Goal: Information Seeking & Learning: Find contact information

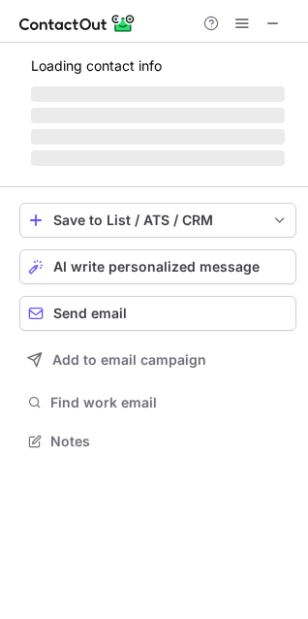
scroll to position [439, 308]
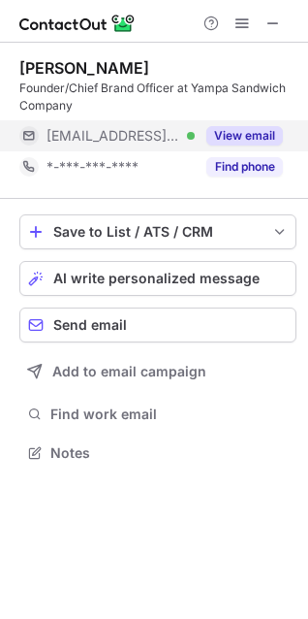
click at [241, 126] on button "View email" at bounding box center [245, 135] width 77 height 19
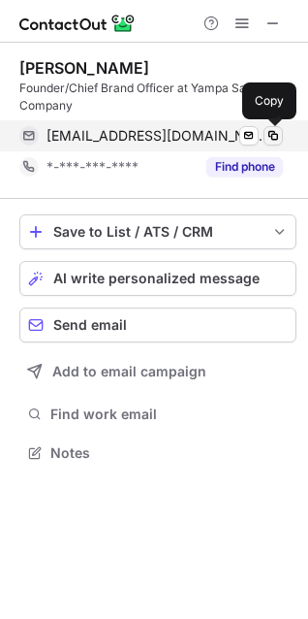
click at [277, 130] on span at bounding box center [274, 136] width 16 height 16
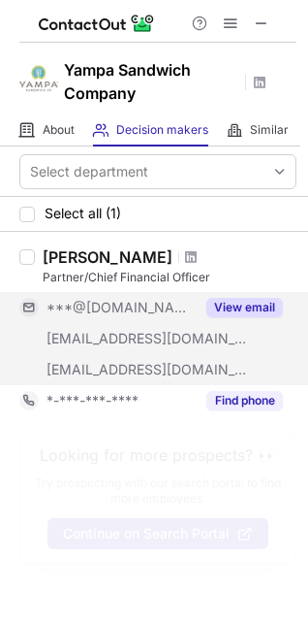
click at [260, 293] on div "View email" at bounding box center [239, 307] width 88 height 31
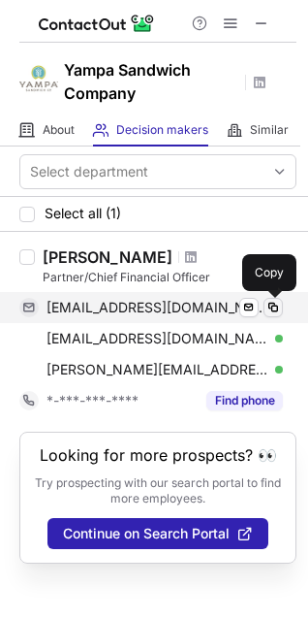
click at [273, 306] on span at bounding box center [274, 308] width 16 height 16
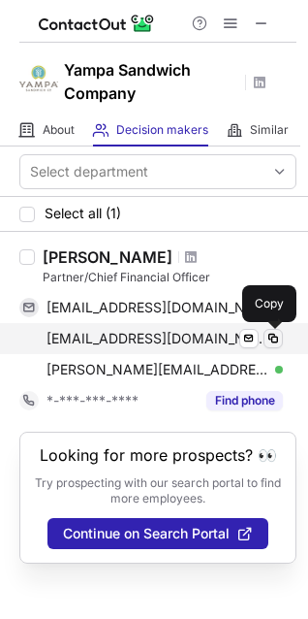
click at [273, 334] on span at bounding box center [274, 339] width 16 height 16
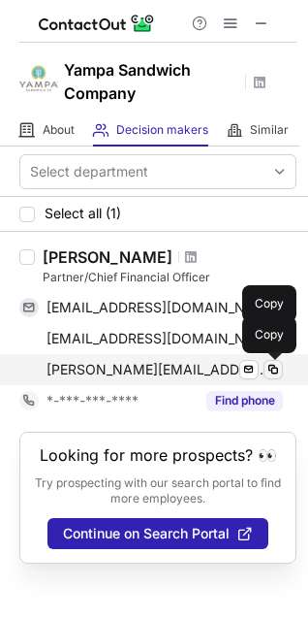
click at [275, 367] on span at bounding box center [274, 370] width 16 height 16
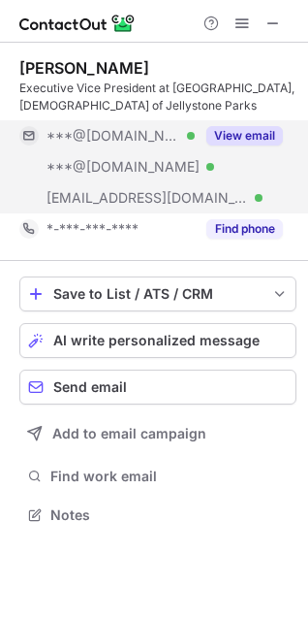
scroll to position [501, 308]
click at [254, 135] on button "View email" at bounding box center [245, 135] width 77 height 19
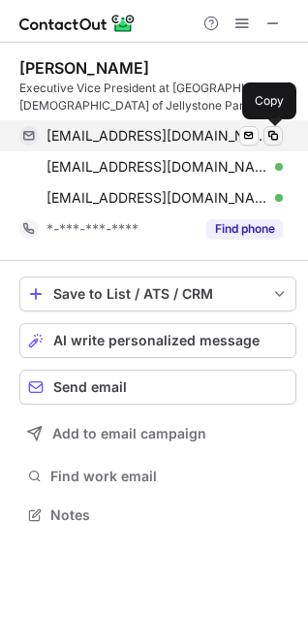
click at [276, 134] on span at bounding box center [274, 136] width 16 height 16
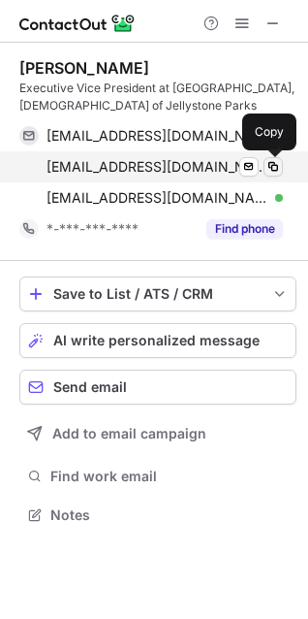
click at [274, 164] on span at bounding box center [274, 167] width 16 height 16
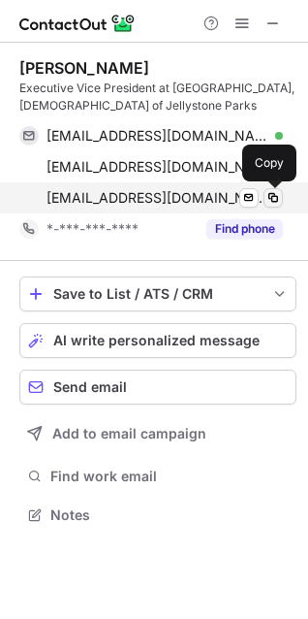
click at [277, 192] on span at bounding box center [274, 198] width 16 height 16
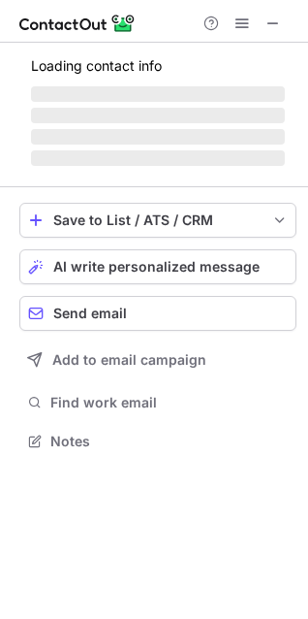
scroll to position [484, 308]
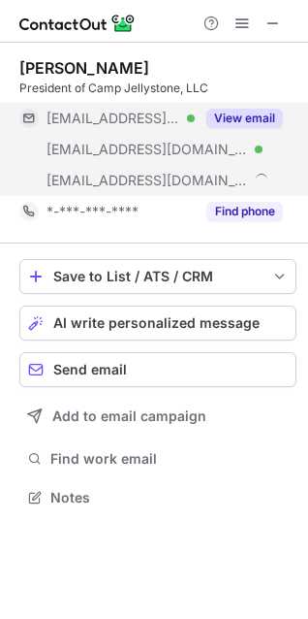
click at [262, 114] on button "View email" at bounding box center [245, 118] width 77 height 19
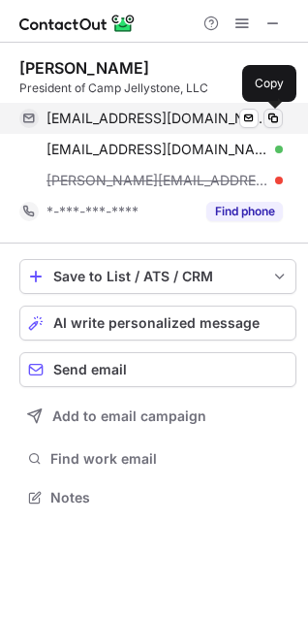
click at [273, 116] on span at bounding box center [274, 119] width 16 height 16
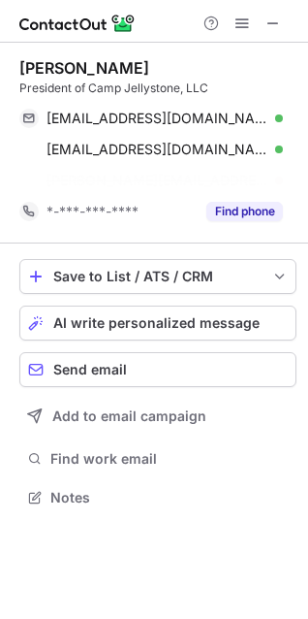
scroll to position [453, 308]
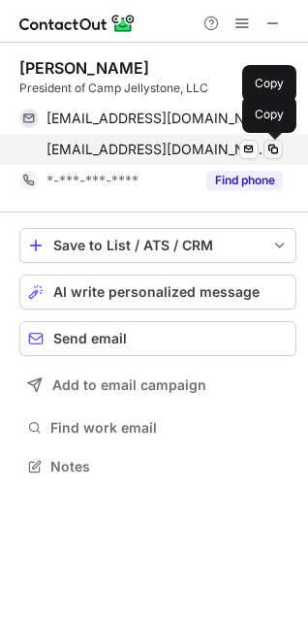
click at [278, 150] on span at bounding box center [274, 150] width 16 height 16
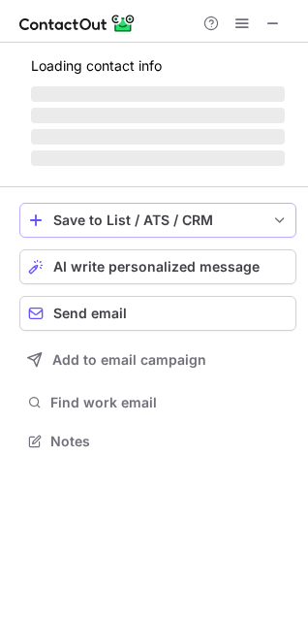
scroll to position [501, 308]
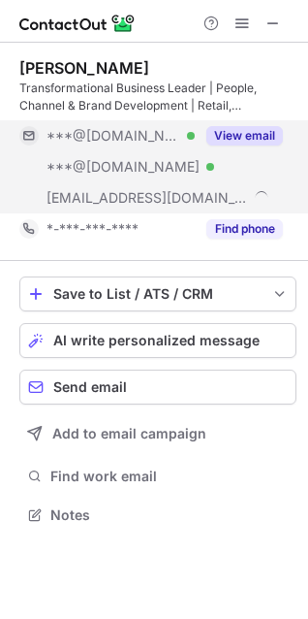
click at [261, 126] on button "View email" at bounding box center [245, 135] width 77 height 19
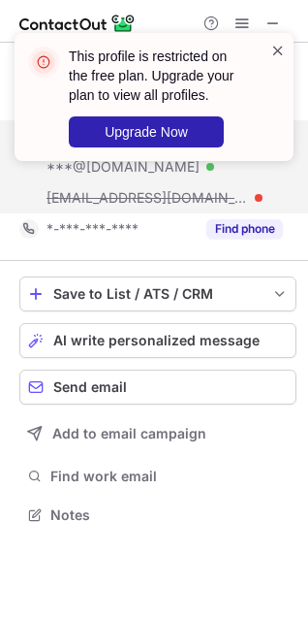
click at [280, 50] on span at bounding box center [279, 50] width 16 height 19
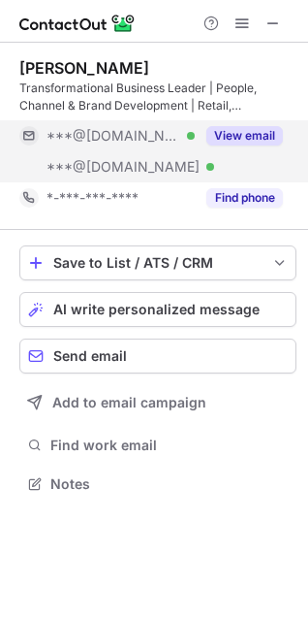
scroll to position [422, 308]
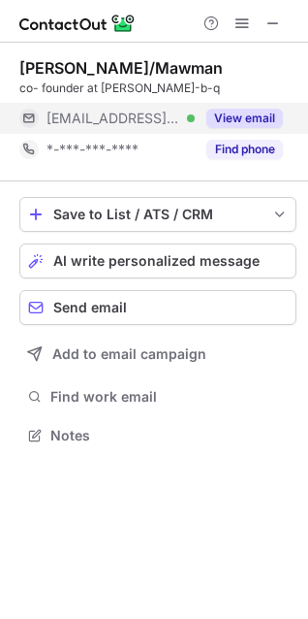
click at [250, 116] on button "View email" at bounding box center [245, 118] width 77 height 19
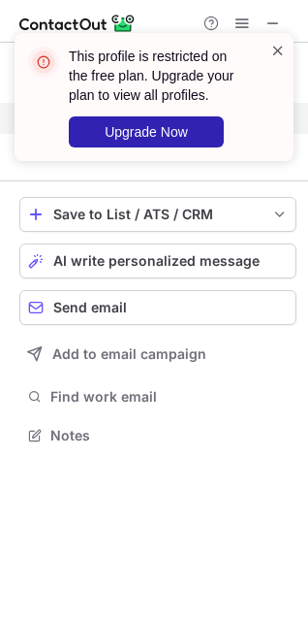
click at [273, 47] on span at bounding box center [279, 50] width 16 height 19
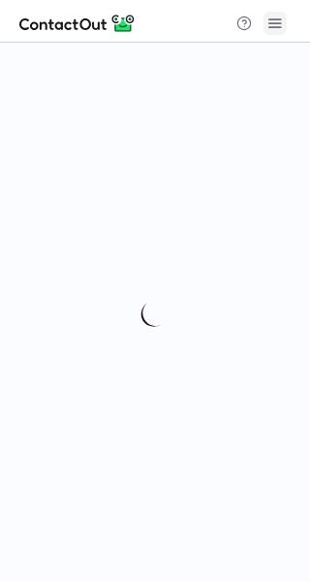
click at [277, 27] on span at bounding box center [276, 24] width 16 height 16
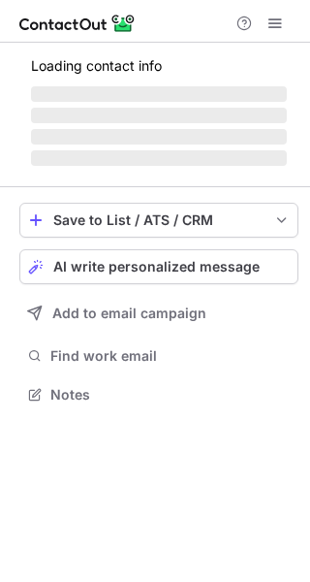
scroll to position [406, 310]
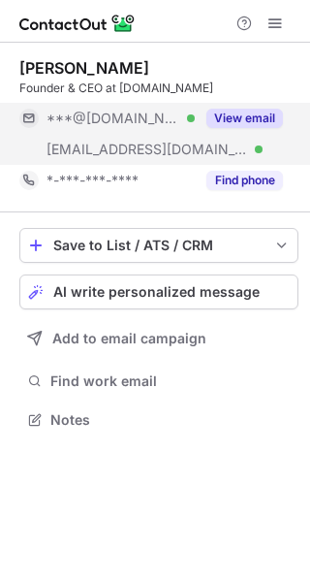
click at [251, 117] on button "View email" at bounding box center [245, 118] width 77 height 19
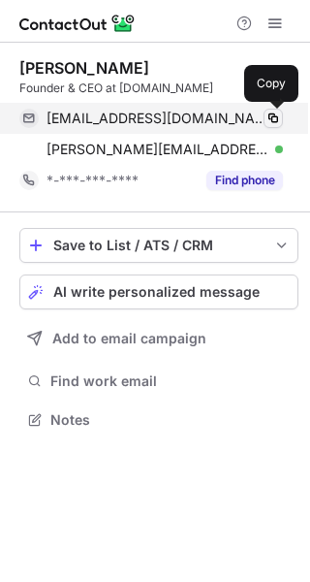
click at [272, 119] on span at bounding box center [274, 119] width 16 height 16
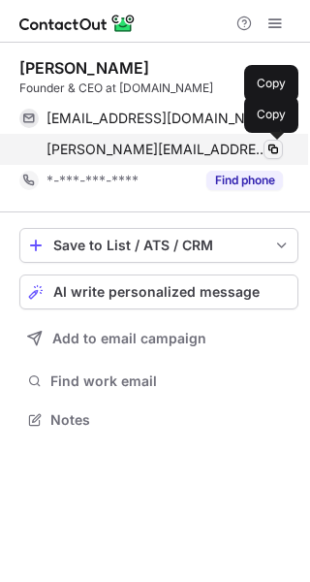
click at [270, 144] on span at bounding box center [274, 150] width 16 height 16
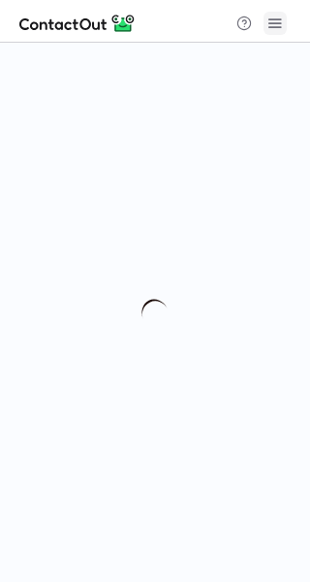
click at [271, 22] on span at bounding box center [276, 24] width 16 height 16
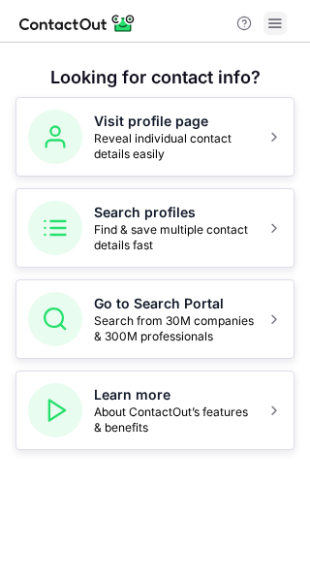
click at [273, 25] on span at bounding box center [276, 24] width 16 height 16
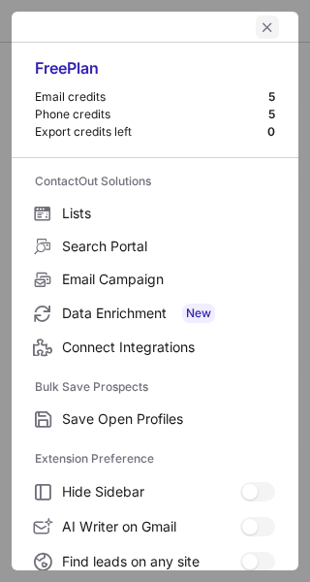
click at [260, 22] on span "left-button" at bounding box center [268, 27] width 16 height 16
